Goal: Navigation & Orientation: Find specific page/section

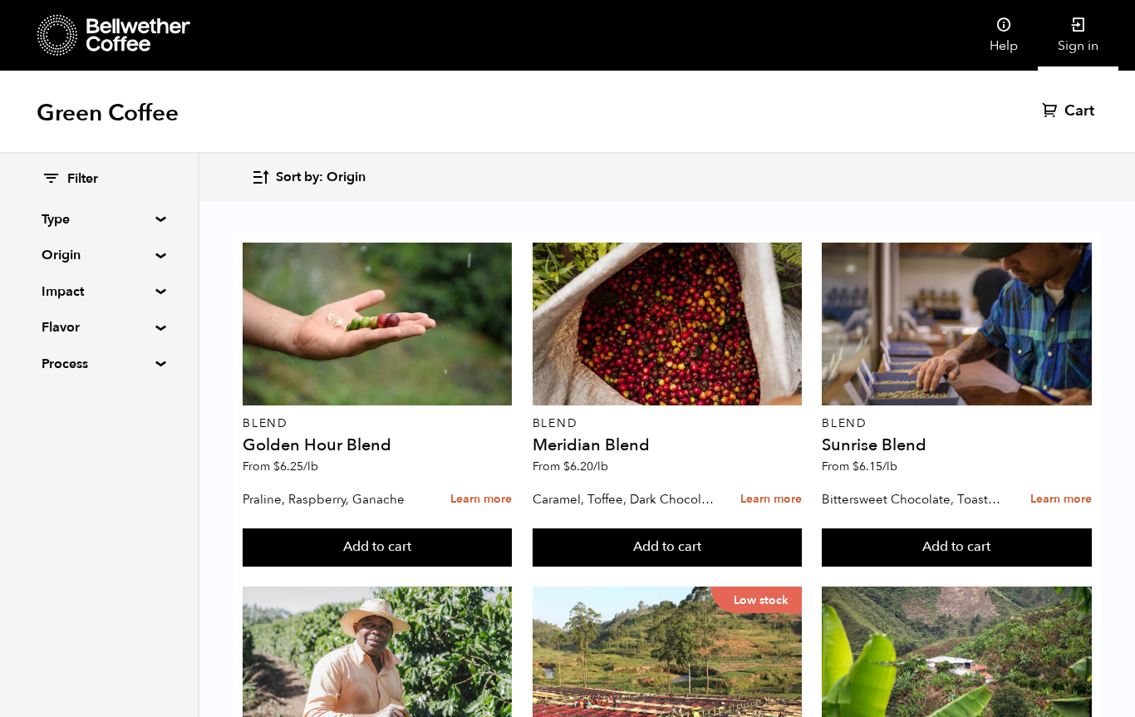
click at [1069, 41] on link "Sign in" at bounding box center [1078, 35] width 81 height 71
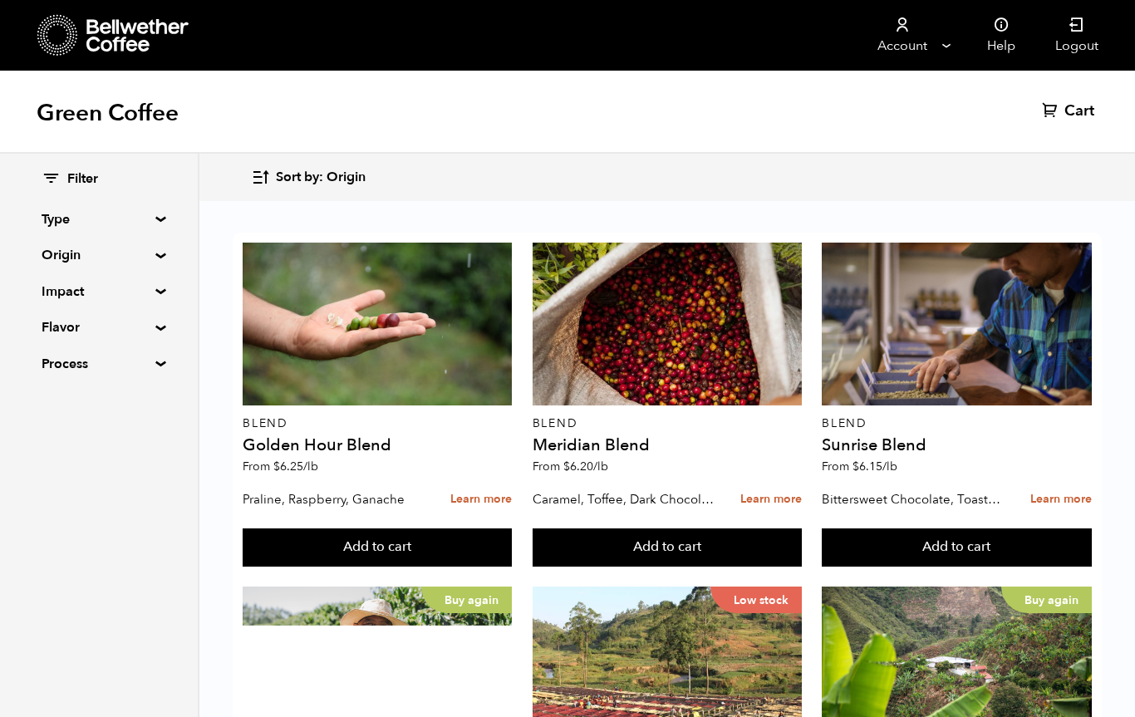
click at [156, 253] on summary "Origin" at bounding box center [99, 255] width 115 height 20
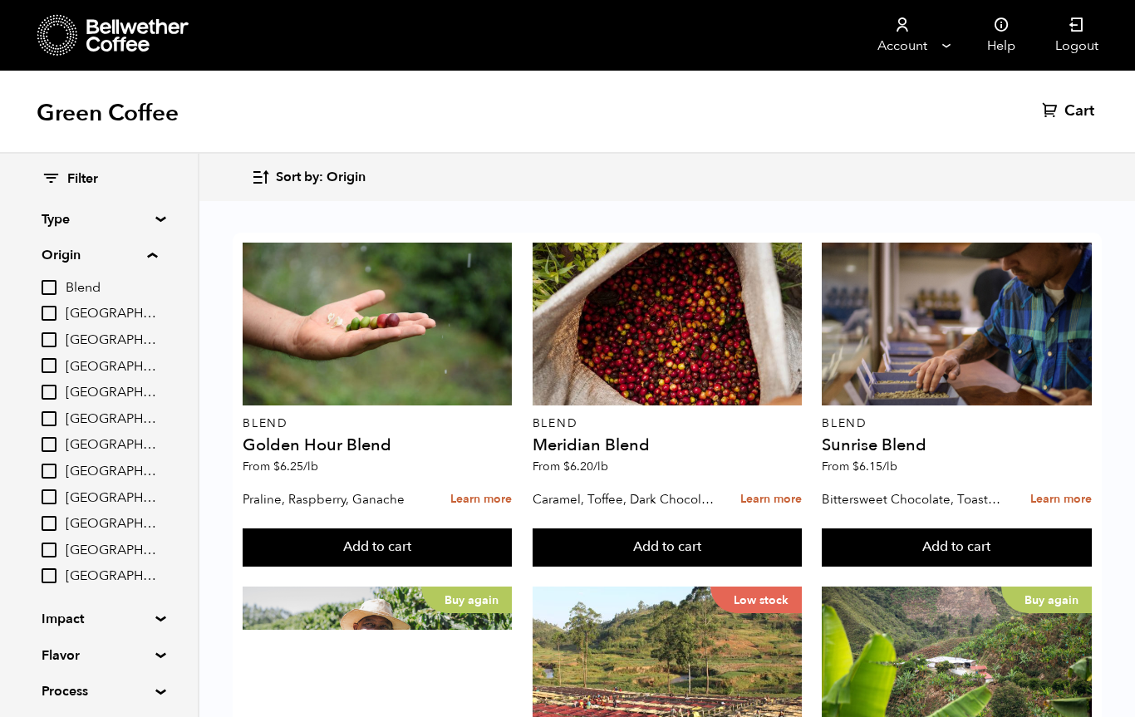
click at [157, 252] on summary "Origin" at bounding box center [100, 255] width 116 height 20
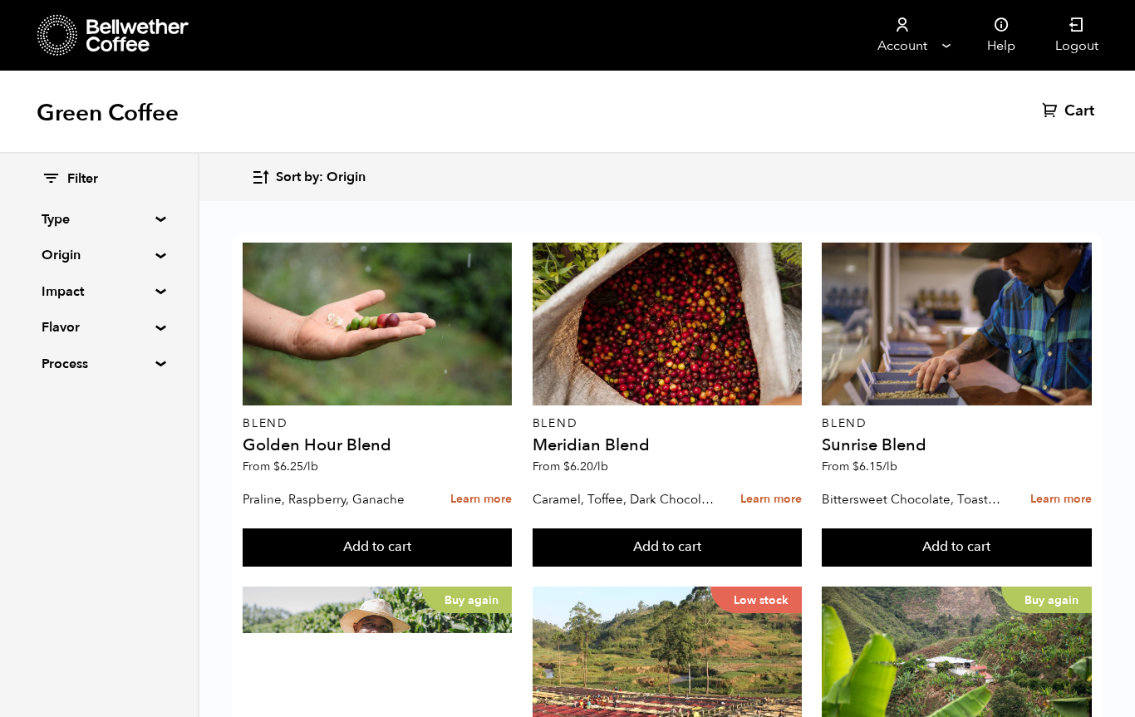
click at [155, 261] on summary "Origin" at bounding box center [99, 255] width 115 height 20
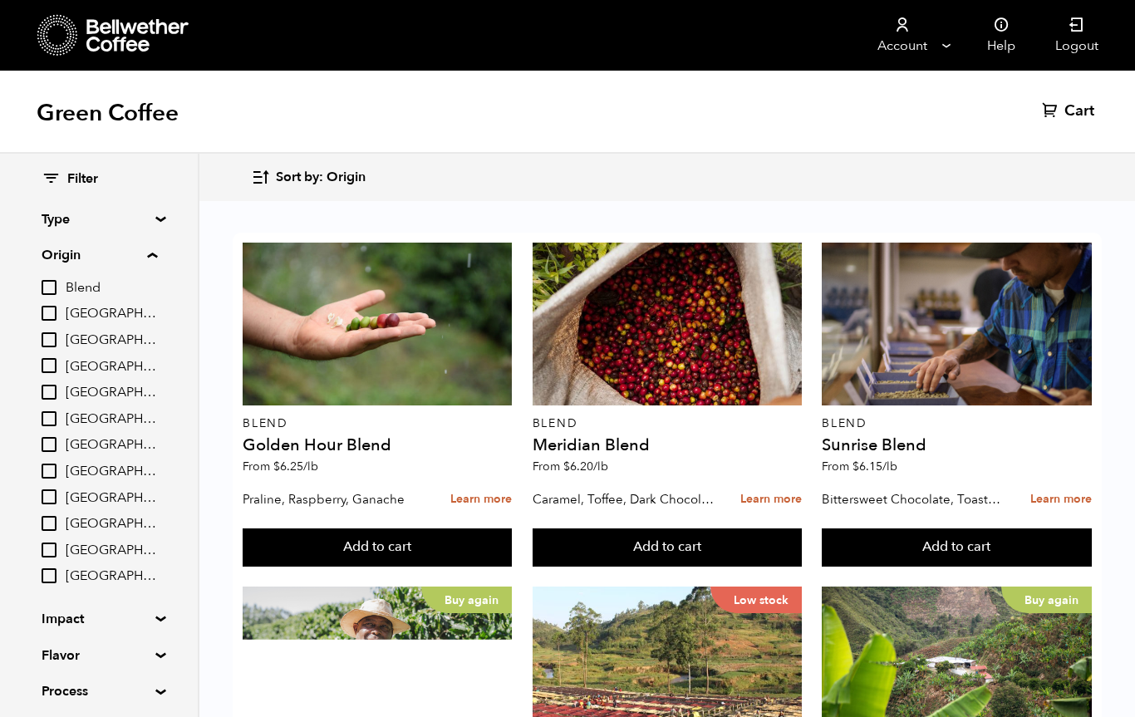
click at [157, 257] on summary "Origin" at bounding box center [100, 255] width 116 height 20
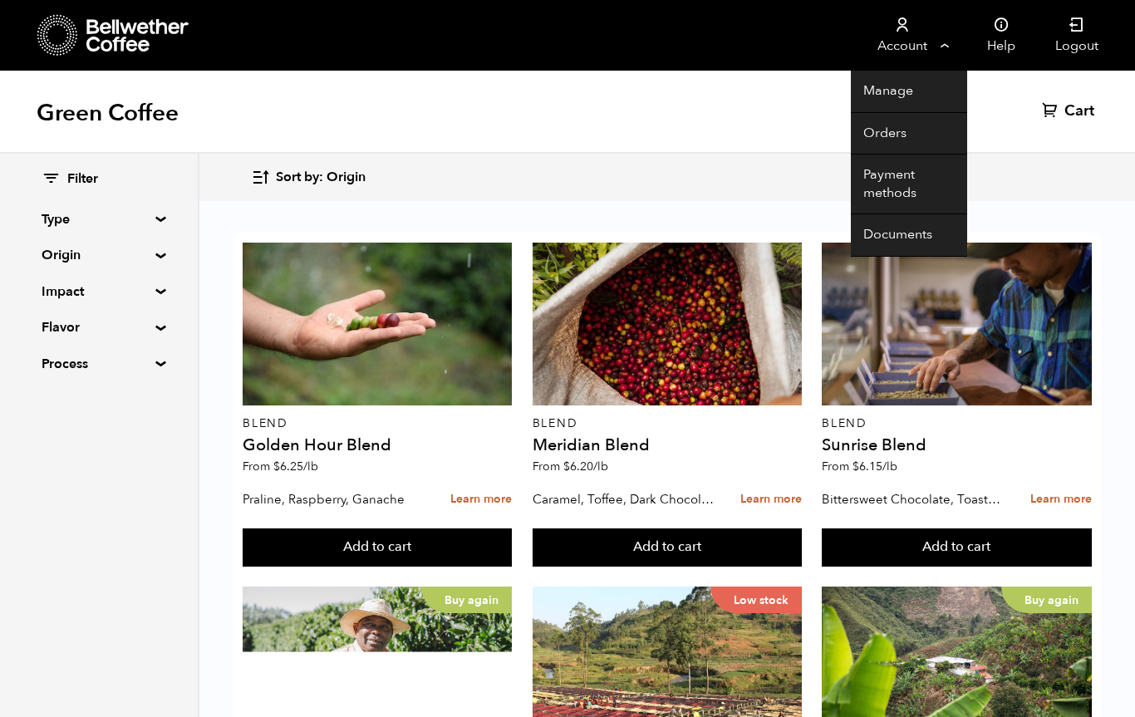
click at [926, 49] on link "Account" at bounding box center [902, 35] width 102 height 71
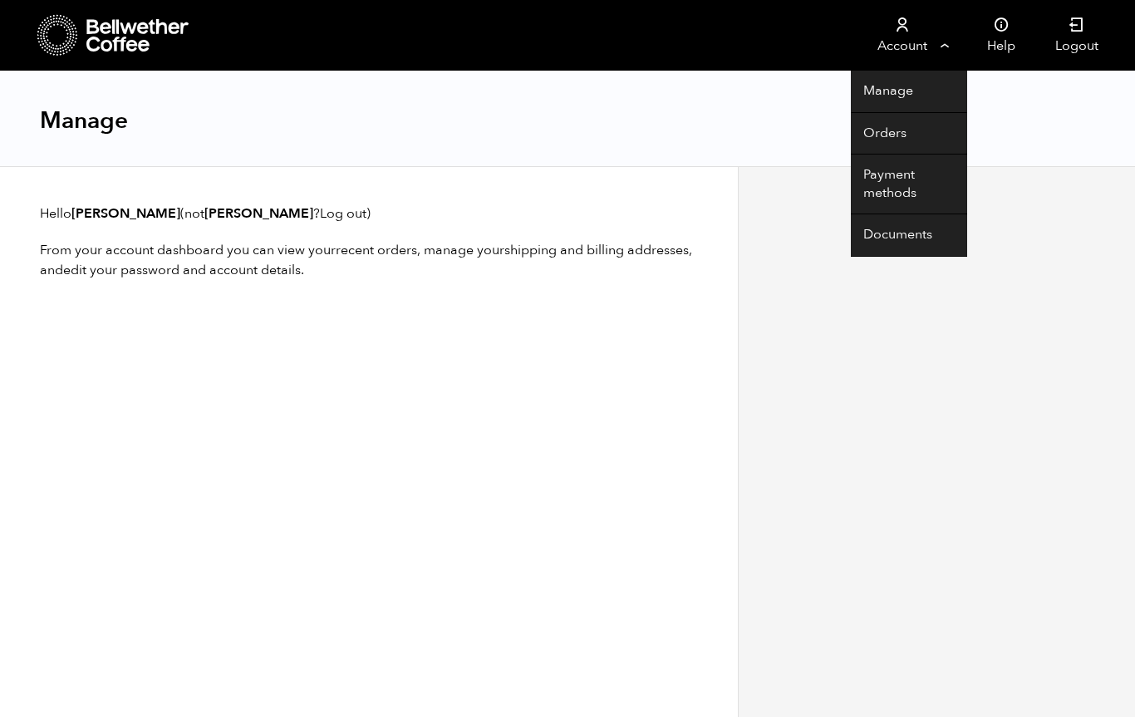
click at [937, 56] on link "Account" at bounding box center [902, 35] width 102 height 71
click at [928, 102] on link "Manage" at bounding box center [909, 92] width 116 height 42
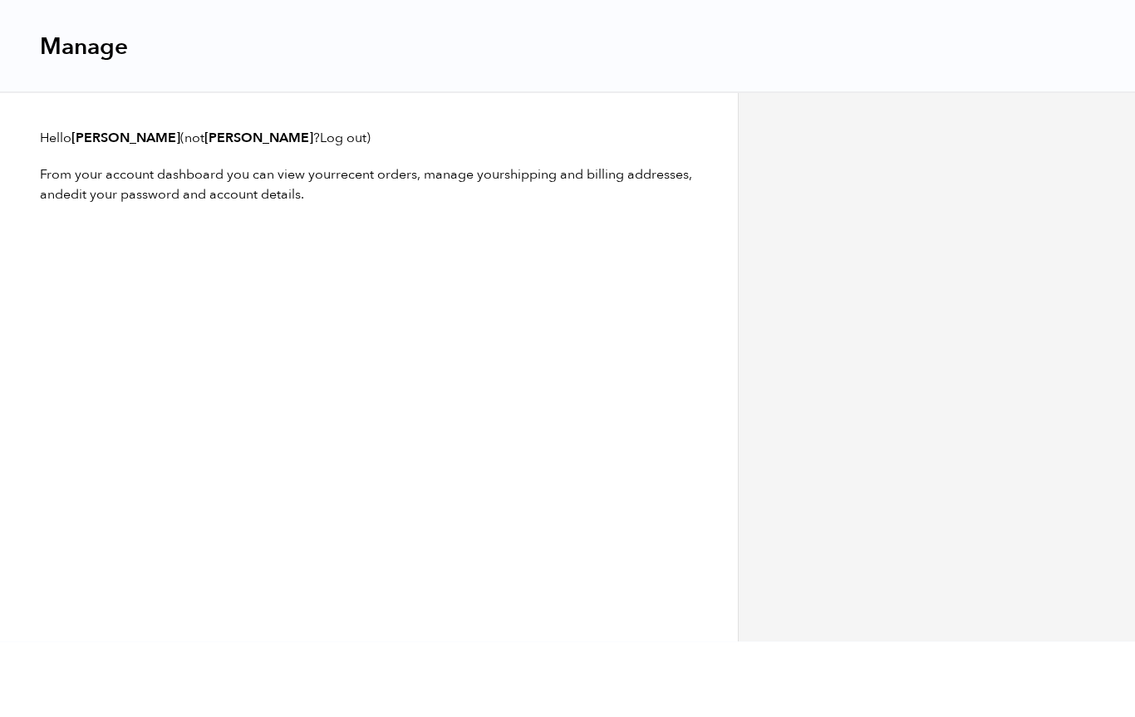
scroll to position [1, 0]
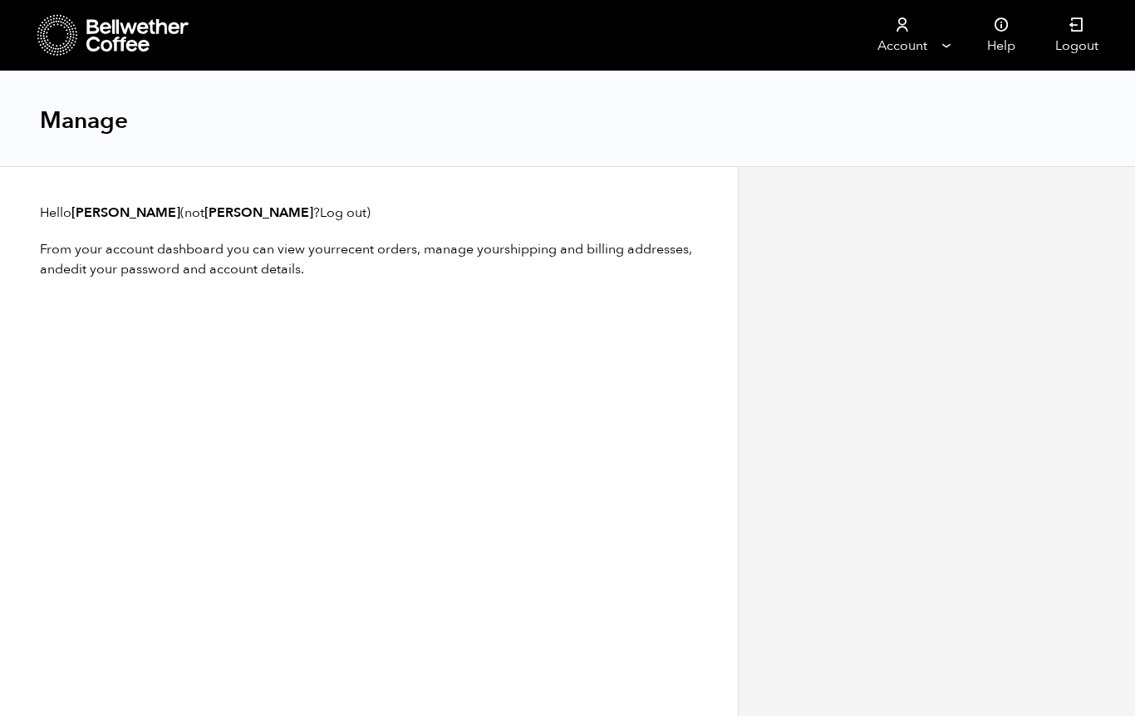
click at [78, 45] on div at bounding box center [113, 35] width 153 height 42
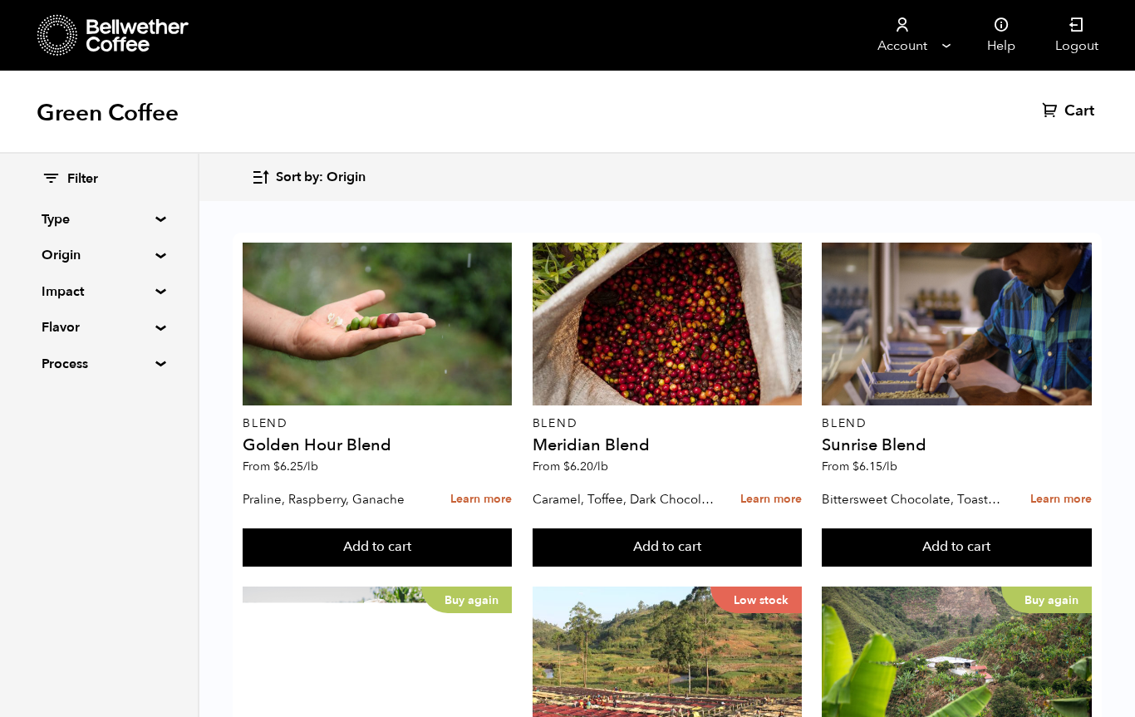
click at [156, 293] on summary "Impact" at bounding box center [99, 292] width 115 height 20
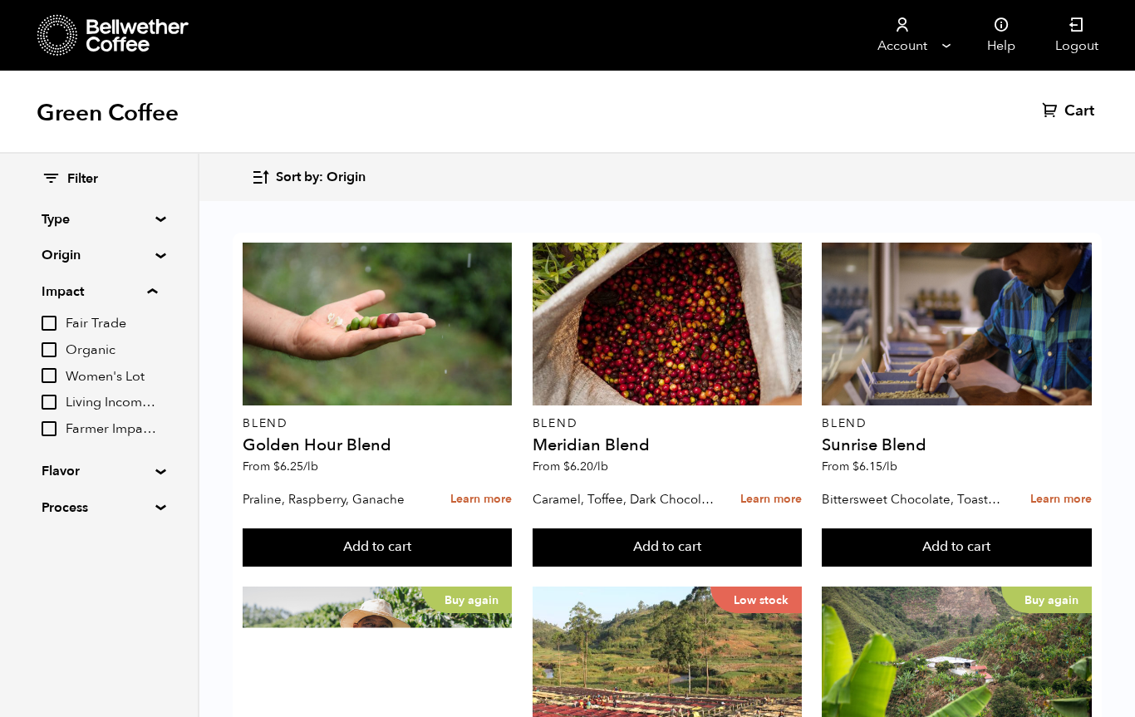
click at [153, 297] on summary "Impact" at bounding box center [100, 292] width 116 height 20
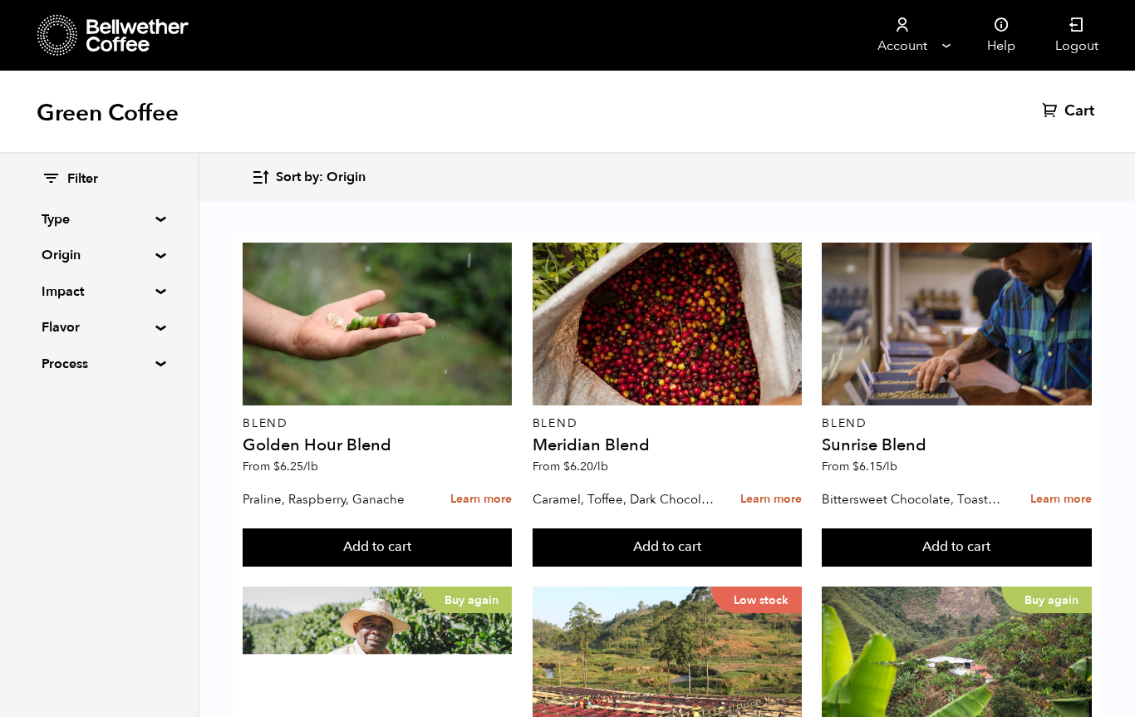
click at [156, 255] on summary "Origin" at bounding box center [99, 255] width 115 height 20
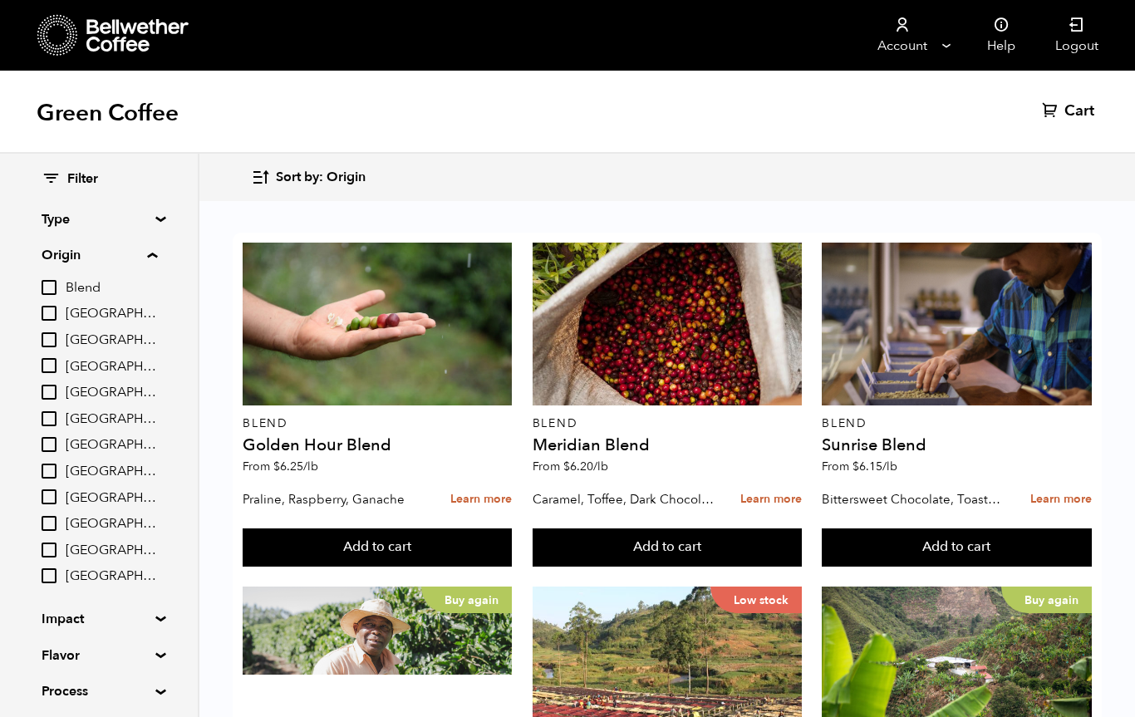
click at [157, 258] on summary "Origin" at bounding box center [100, 255] width 116 height 20
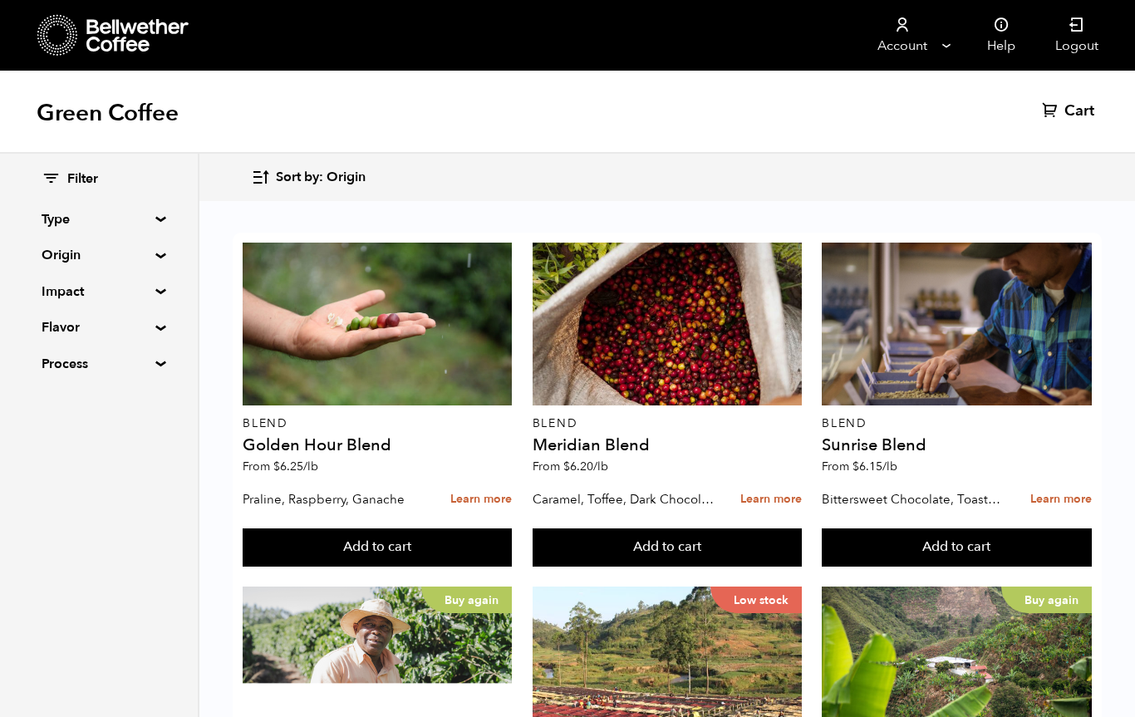
scroll to position [1531, 0]
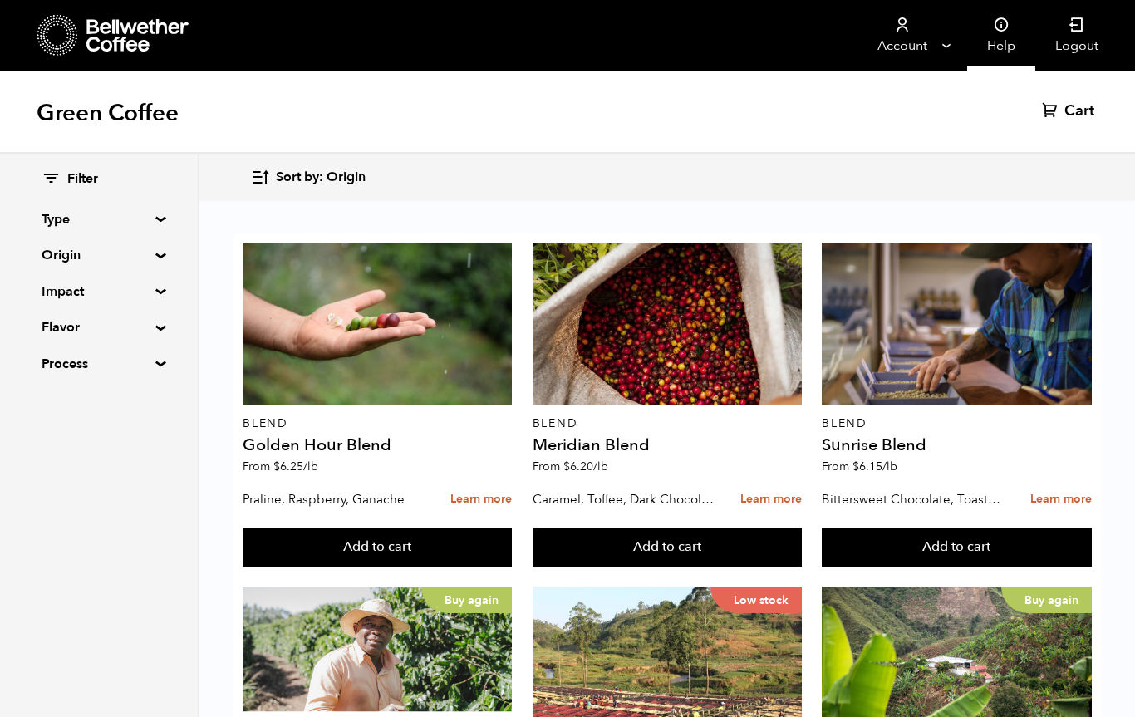
click at [1010, 42] on link "Help" at bounding box center [1001, 35] width 68 height 71
